Goal: Obtain resource: Download file/media

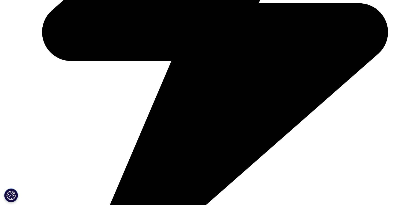
scroll to position [334, 0]
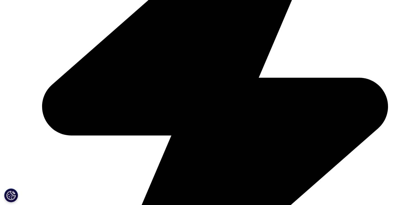
scroll to position [259, 0]
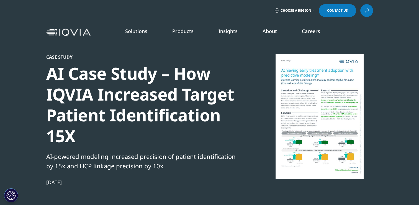
click at [329, 117] on div at bounding box center [319, 116] width 107 height 125
click at [315, 117] on div at bounding box center [319, 116] width 107 height 125
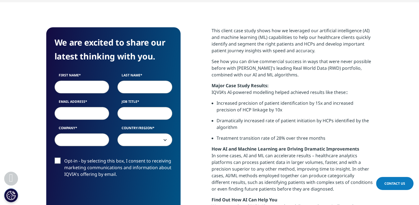
scroll to position [266, 0]
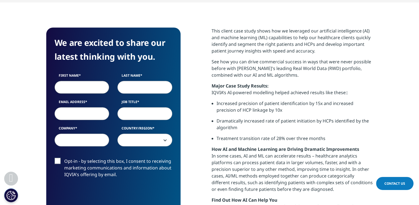
click at [88, 90] on input "First Name" at bounding box center [82, 87] width 55 height 13
type input "[PERSON_NAME]"
type input "[PERSON_NAME][EMAIL_ADDRESS][DOMAIN_NAME]"
type input "Danricx"
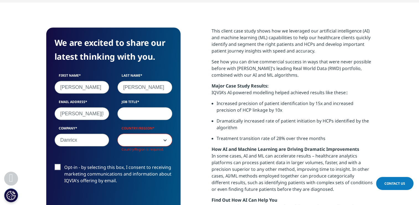
scroll to position [221, 327]
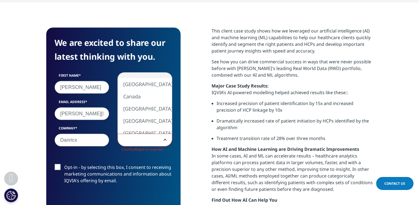
click at [131, 137] on span at bounding box center [145, 140] width 54 height 13
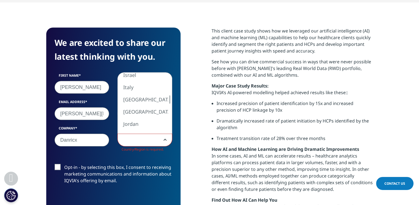
select select "[GEOGRAPHIC_DATA]"
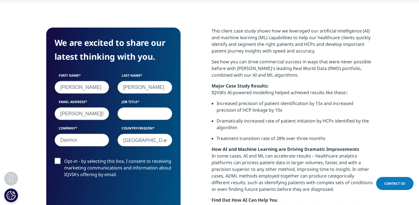
click at [139, 118] on input "Job Title" at bounding box center [144, 113] width 55 height 13
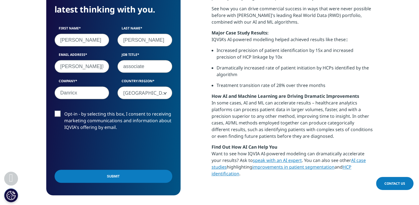
scroll to position [320, 0]
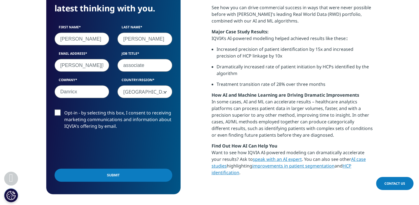
type input "associate"
click at [61, 118] on label "Opt-in - by selecting this box, I consent to receiving marketing communications…" at bounding box center [114, 120] width 118 height 23
click at [64, 109] on input "Opt-in - by selecting this box, I consent to receiving marketing communications…" at bounding box center [64, 109] width 0 height 0
click at [91, 178] on input "Submit" at bounding box center [114, 174] width 118 height 13
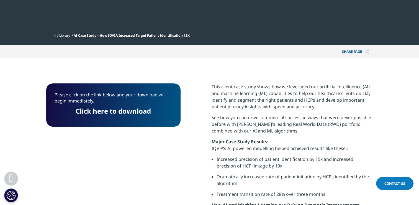
scroll to position [210, 0]
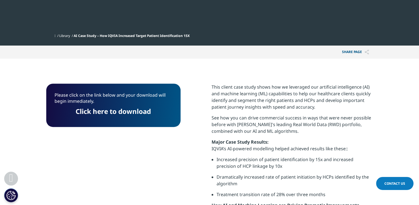
click at [113, 112] on link "Click here to download" at bounding box center [113, 110] width 75 height 9
